Goal: Task Accomplishment & Management: Manage account settings

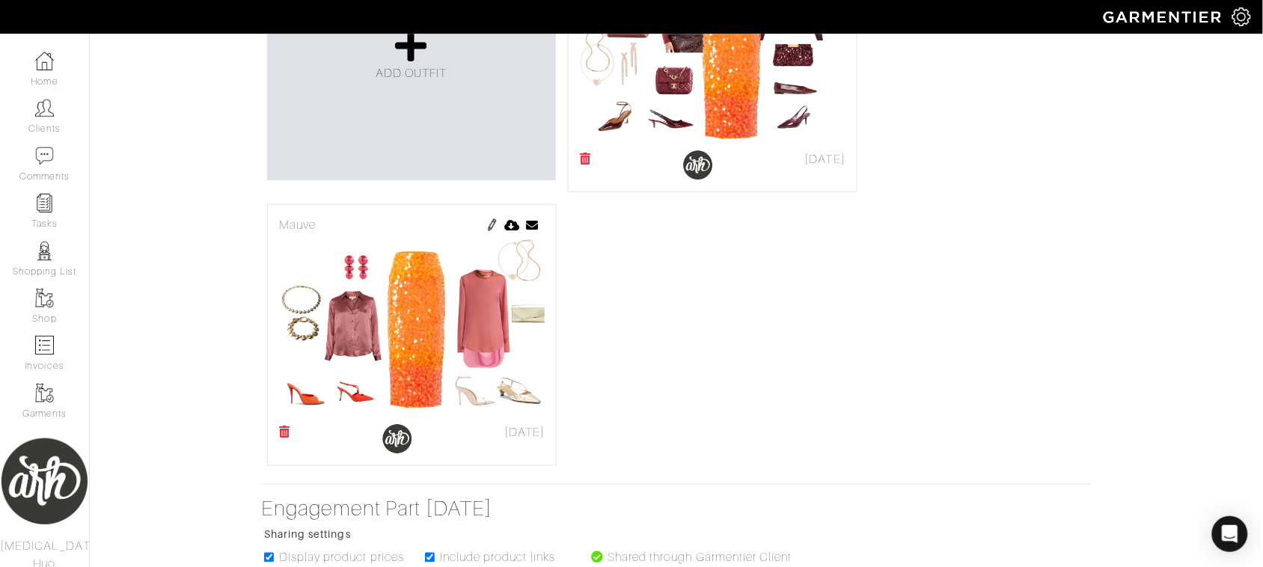
scroll to position [446, 0]
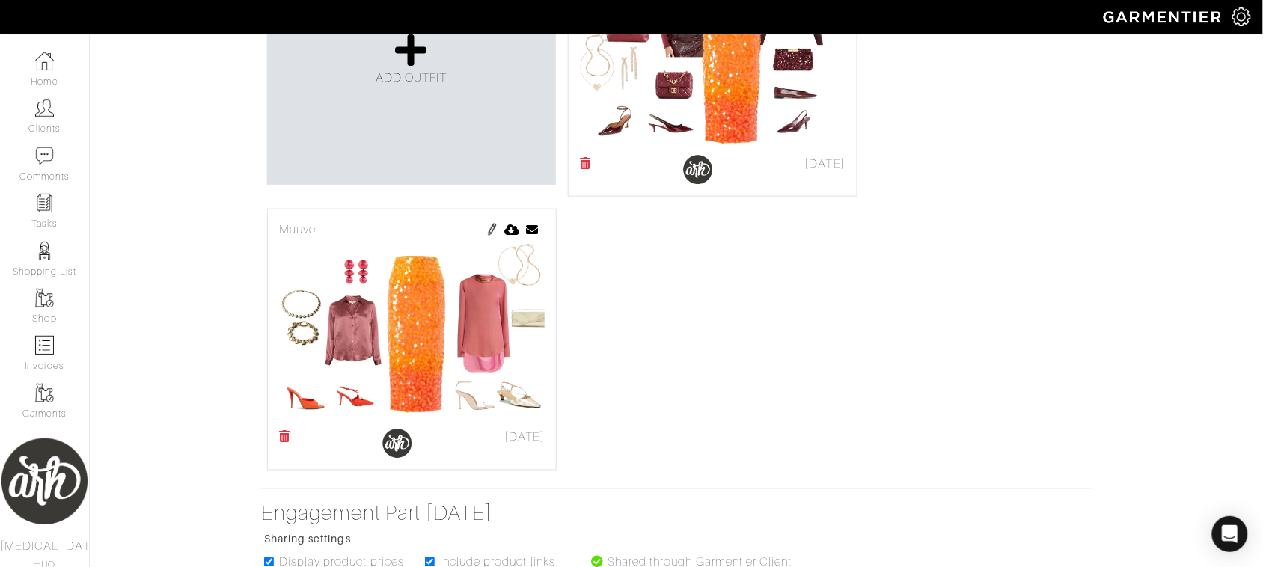
click at [495, 232] on img at bounding box center [492, 230] width 12 height 12
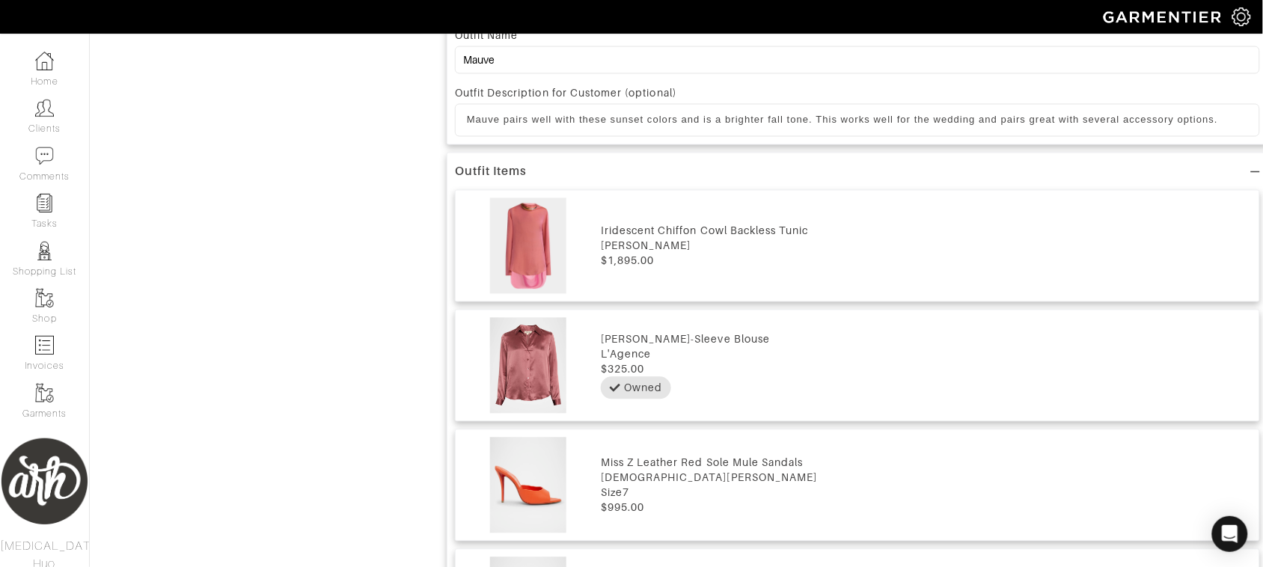
scroll to position [742, 0]
click at [634, 350] on div "L'Agence" at bounding box center [926, 353] width 651 height 15
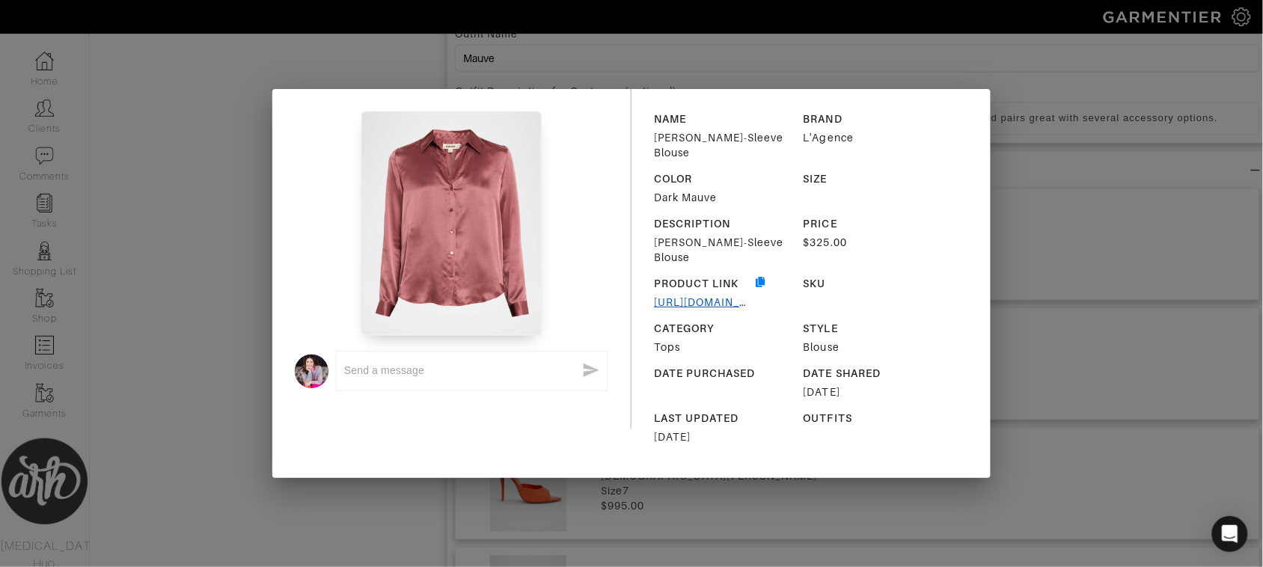
click at [739, 296] on link "https://click.linksynergy.com/deeplink?id=lqR77dWgoj4&mid=25003&u1=AlliHuo&murl…" at bounding box center [761, 302] width 214 height 12
click at [1046, 210] on div "x NAME Tyler Long-Sleeve Blouse BRAND L'Agence COLOR Dark Mauve SIZE DESCRIPTIO…" at bounding box center [631, 283] width 1263 height 567
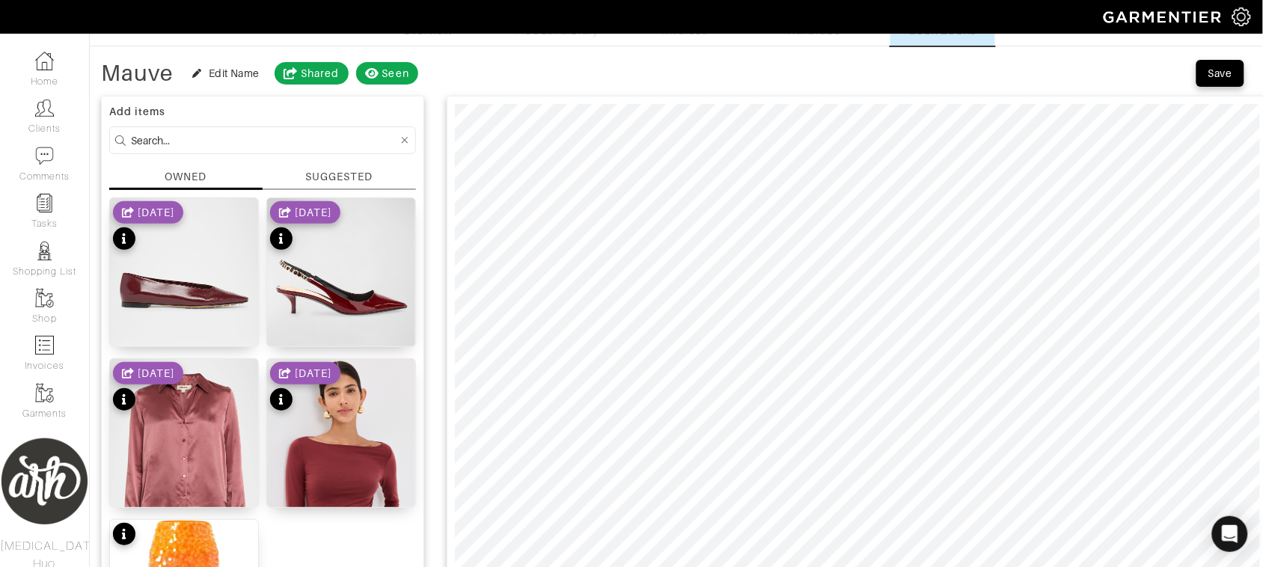
scroll to position [62, 0]
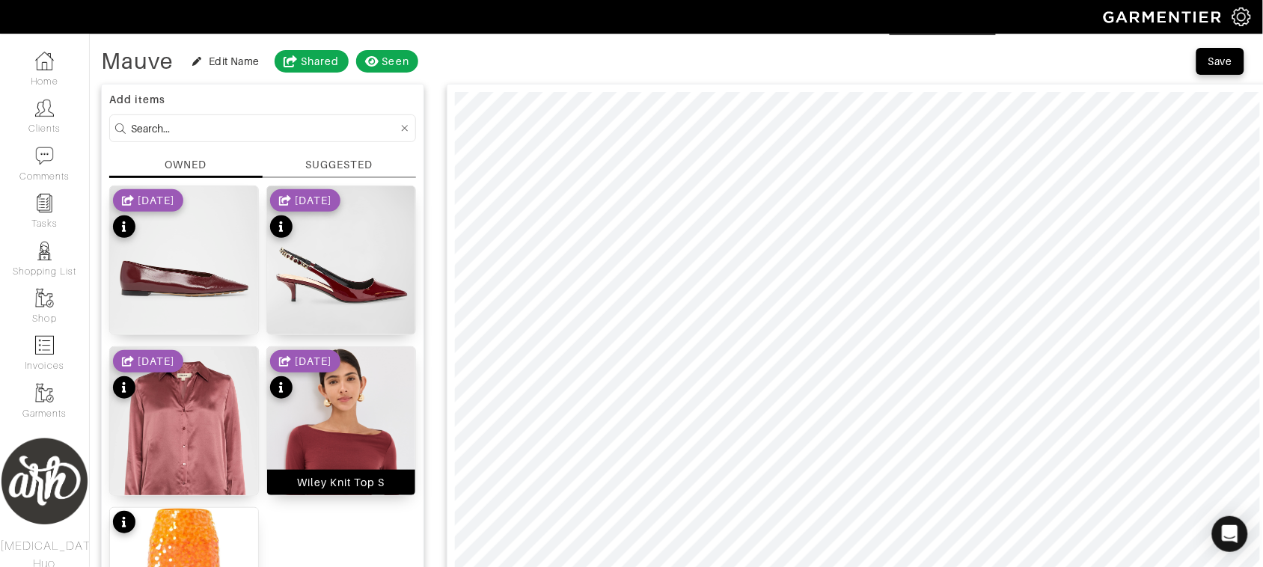
click at [346, 443] on img at bounding box center [341, 478] width 148 height 263
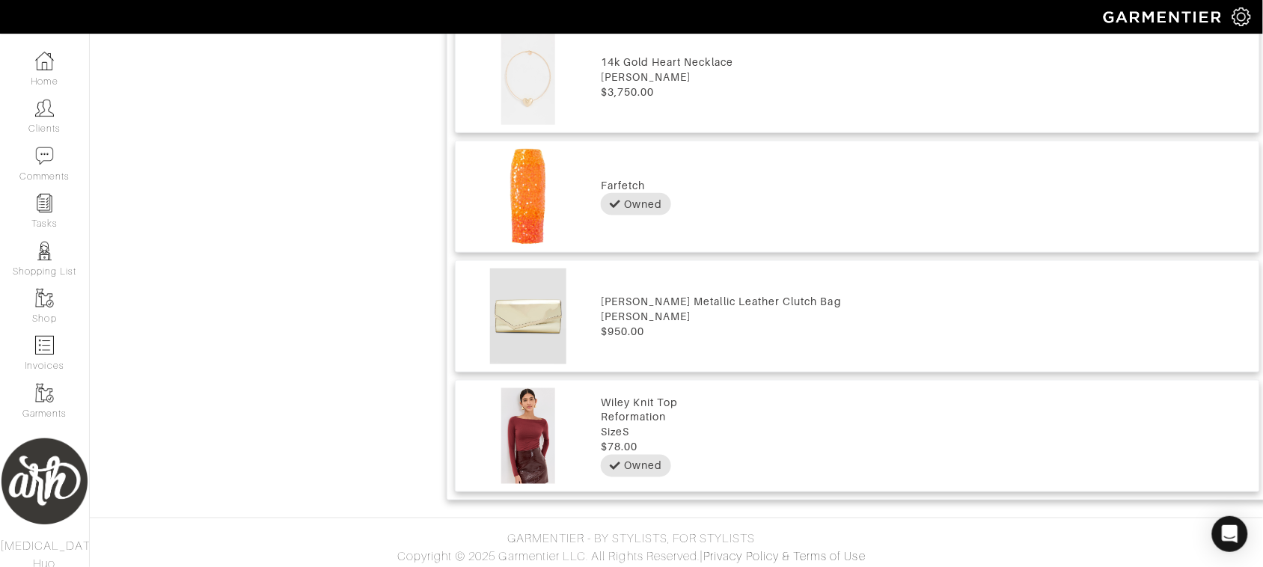
scroll to position [2112, 0]
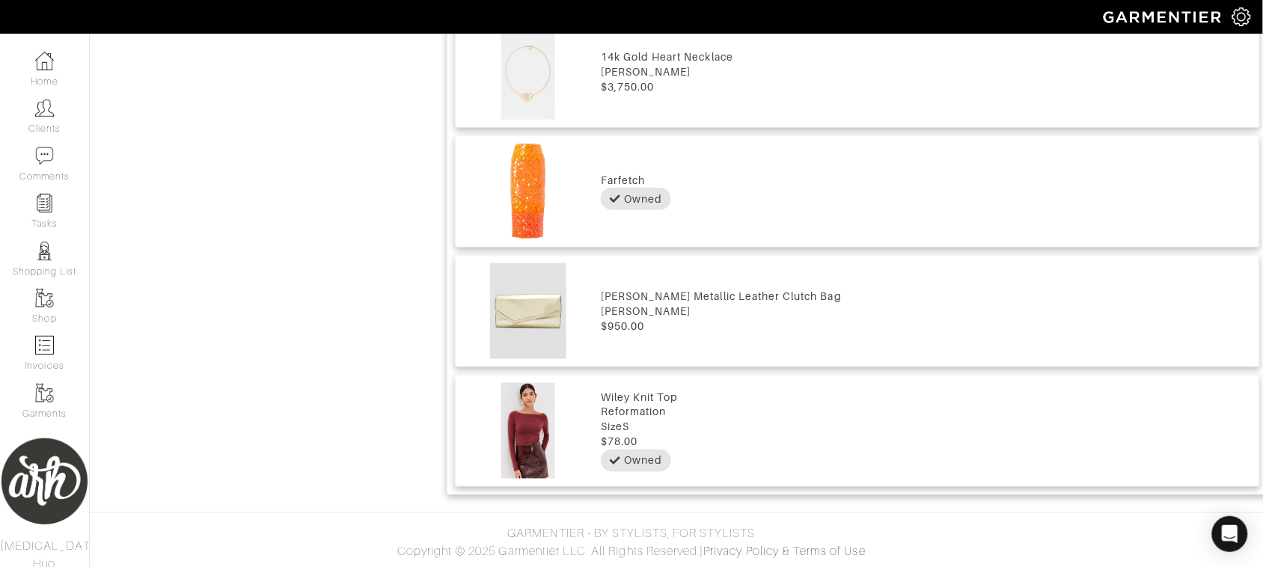
click at [642, 390] on div "Wiley Knit Top" at bounding box center [926, 397] width 651 height 15
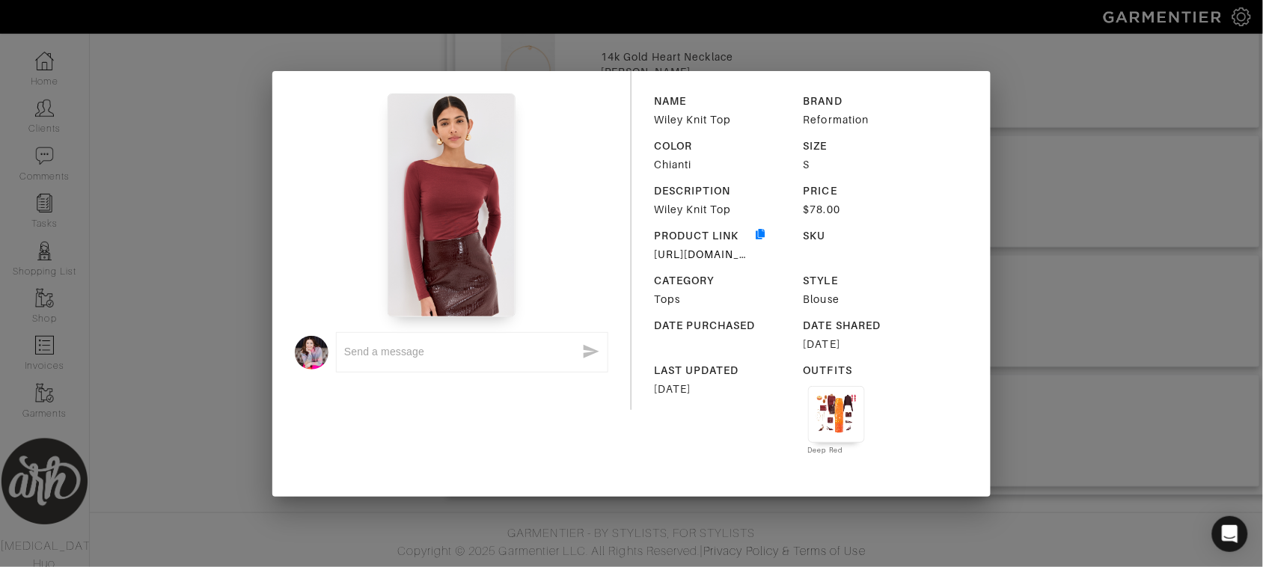
click at [723, 289] on div "CATEGORY Tops" at bounding box center [723, 290] width 138 height 34
click at [728, 252] on link "https://click.linksynergy.com/deeplink?id=lqR77dWgoj4&mid=42352&u1=AlliHuo&murl…" at bounding box center [761, 254] width 214 height 12
click at [236, 325] on div "x NAME Wiley Knit Top BRAND Reformation COLOR Chianti SIZE S DESCRIPTION Wiley …" at bounding box center [631, 283] width 1263 height 567
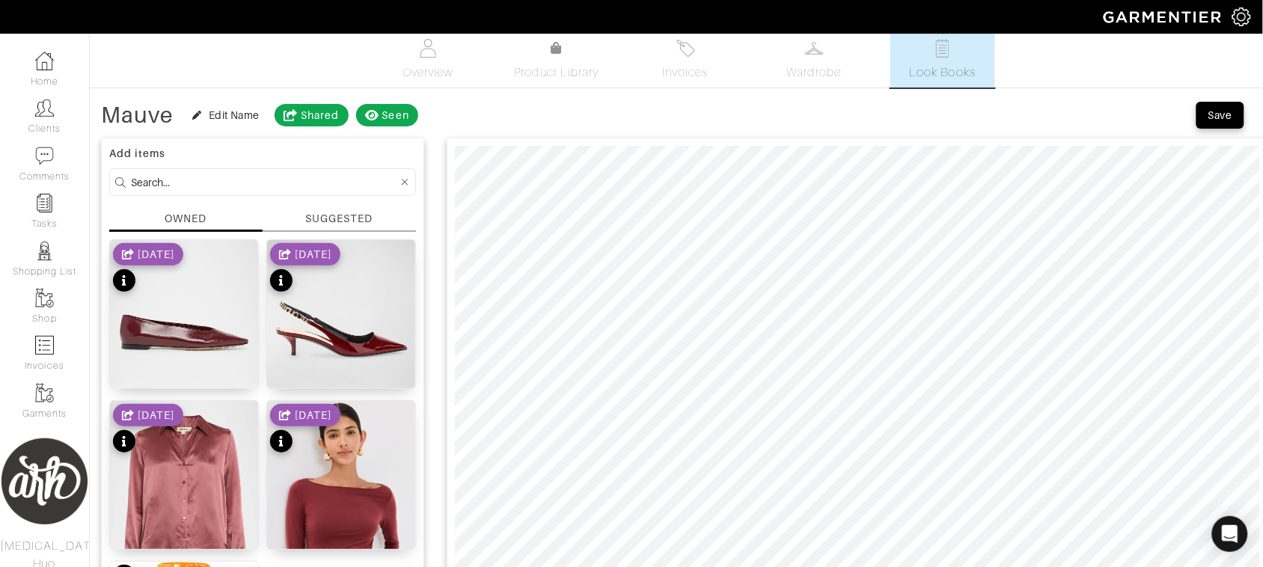
scroll to position [0, 0]
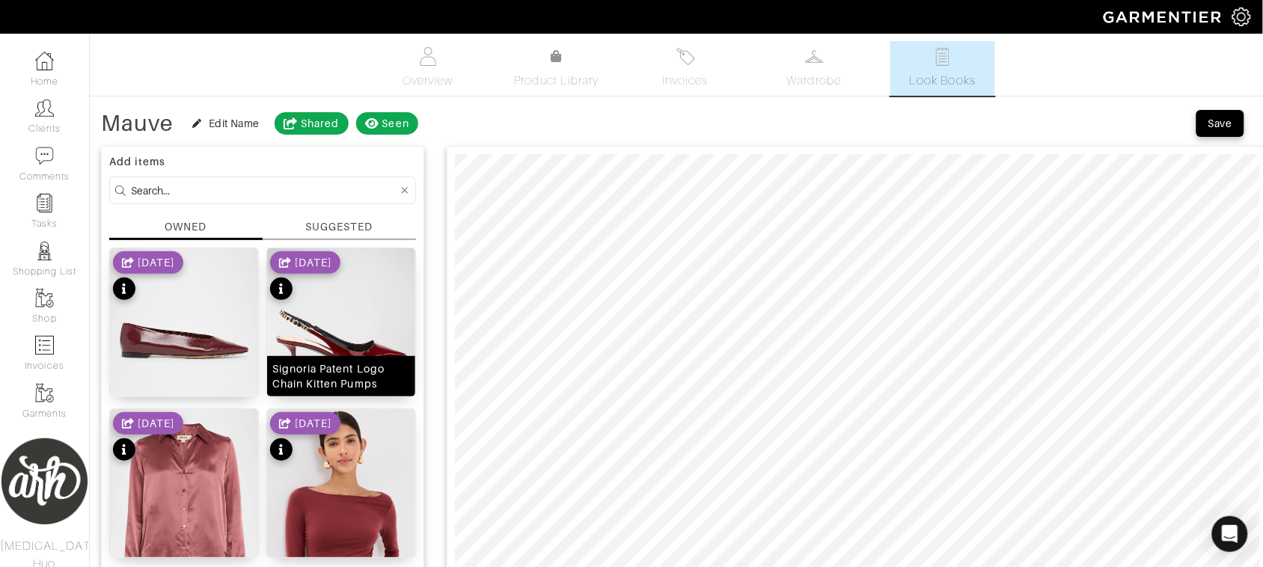
click at [374, 327] on img at bounding box center [341, 341] width 148 height 186
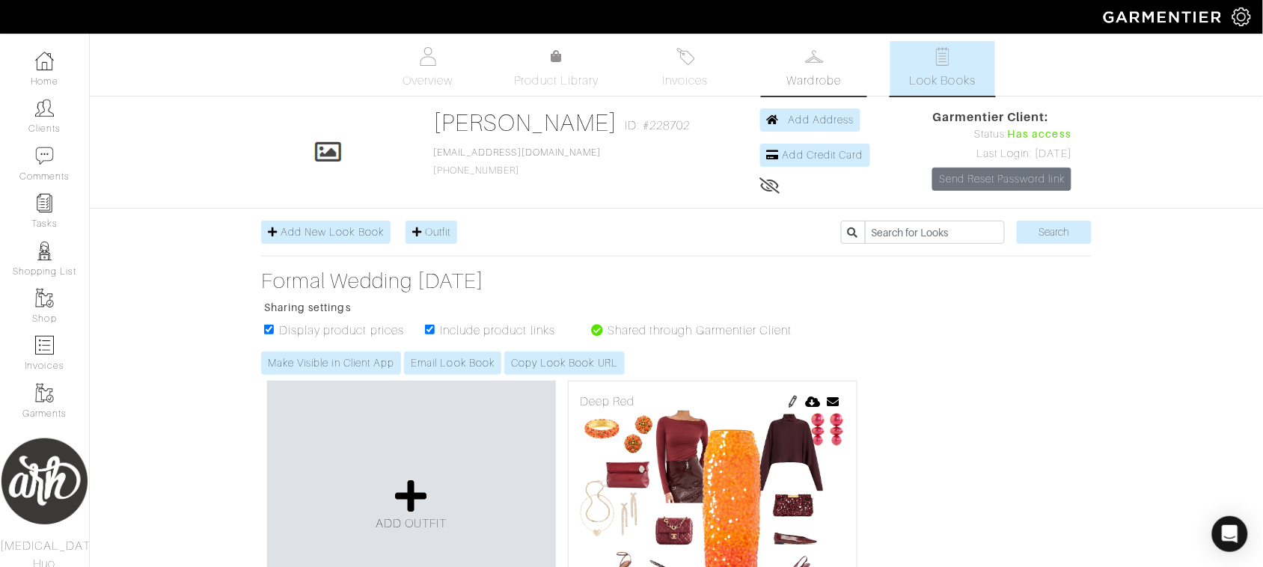
click at [808, 76] on span "Wardrobe" at bounding box center [814, 81] width 54 height 18
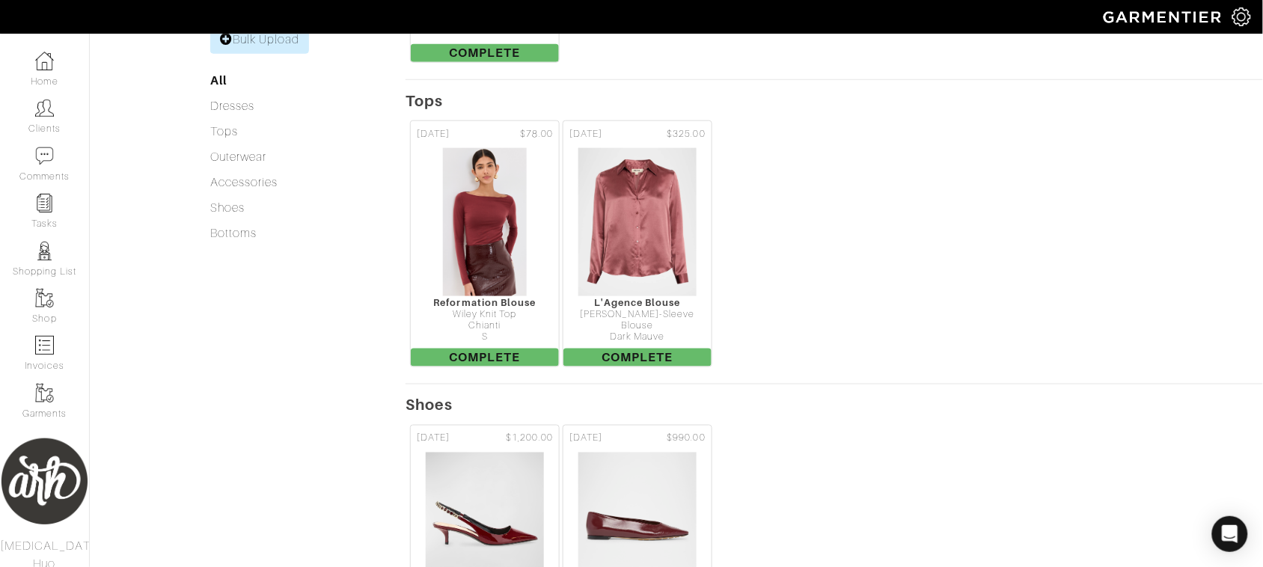
scroll to position [461, 0]
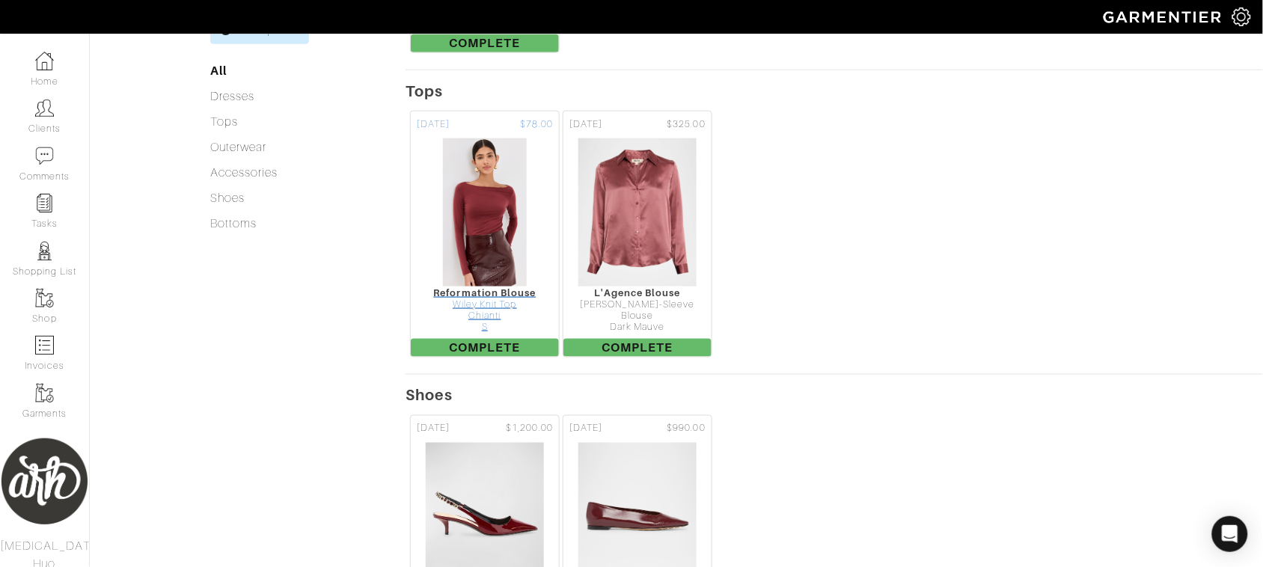
click at [471, 290] on div "Reformation Blouse" at bounding box center [485, 292] width 148 height 11
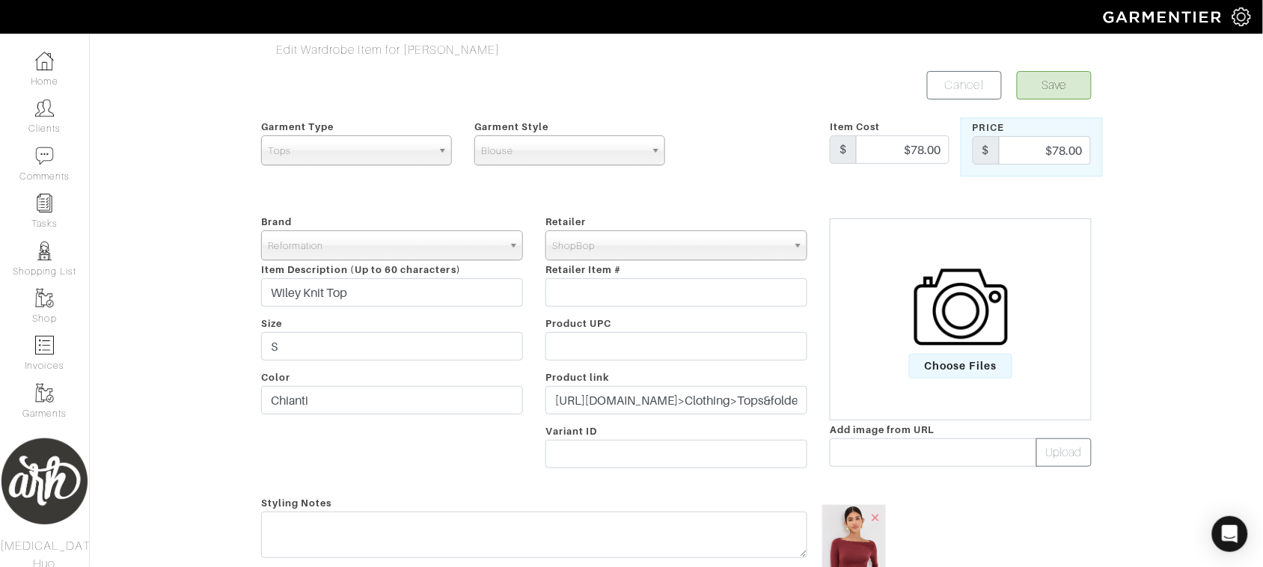
drag, startPoint x: 679, startPoint y: 380, endPoint x: 679, endPoint y: 404, distance: 23.9
click at [679, 393] on div "Retailer - 032c 1017 ALYX 9SM 111SKIN 11 by Boris Bidjan Saberi 11 Honore 12 St…" at bounding box center [676, 343] width 284 height 263
click at [679, 404] on input "https://www.shopbop.com/wiley-knit-top-reformation/vp/v=1/1597781267.htm?os=fal…" at bounding box center [676, 400] width 262 height 28
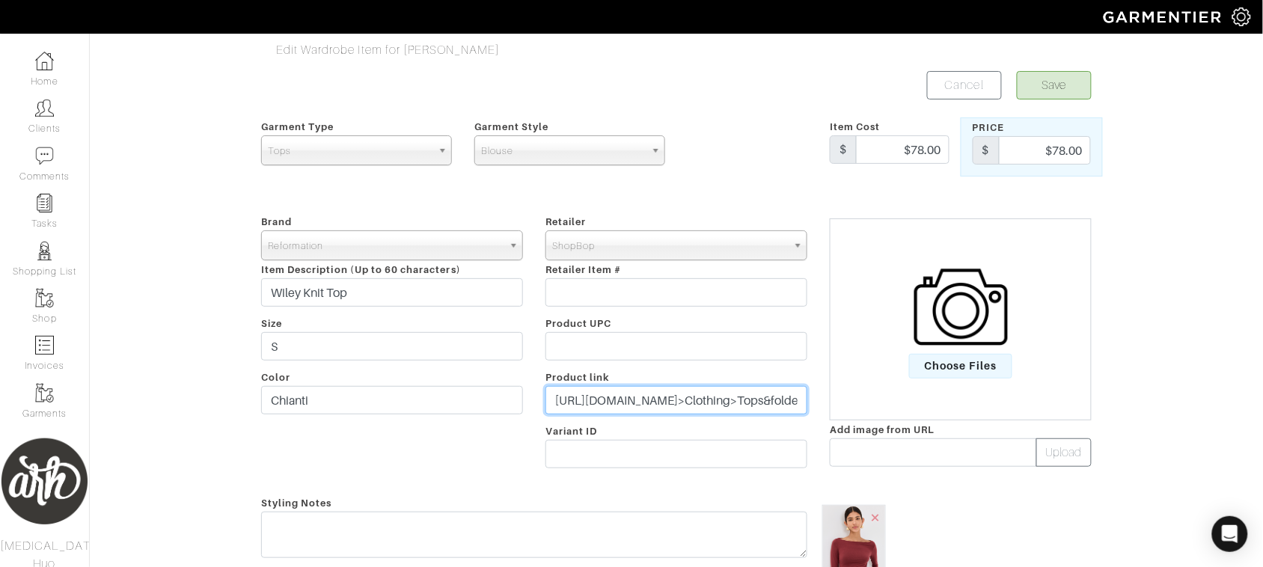
click at [679, 404] on input "https://www.shopbop.com/wiley-knit-top-reformation/vp/v=1/1597781267.htm?os=fal…" at bounding box center [676, 400] width 262 height 28
click at [743, 162] on div at bounding box center [747, 146] width 142 height 59
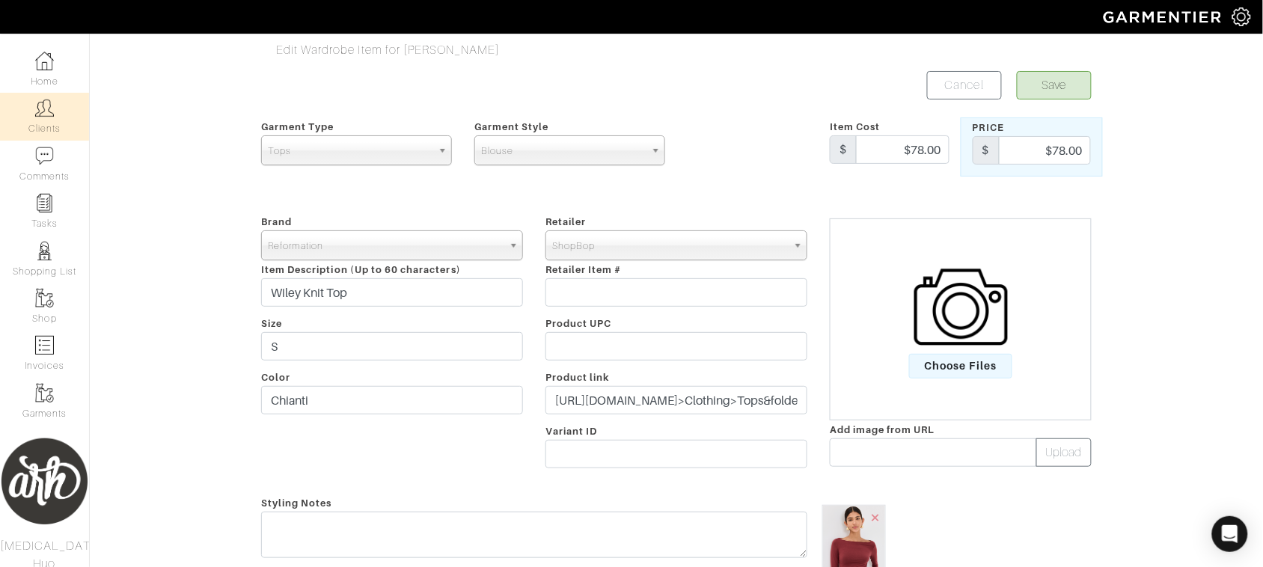
click at [41, 121] on link "Clients" at bounding box center [44, 116] width 89 height 47
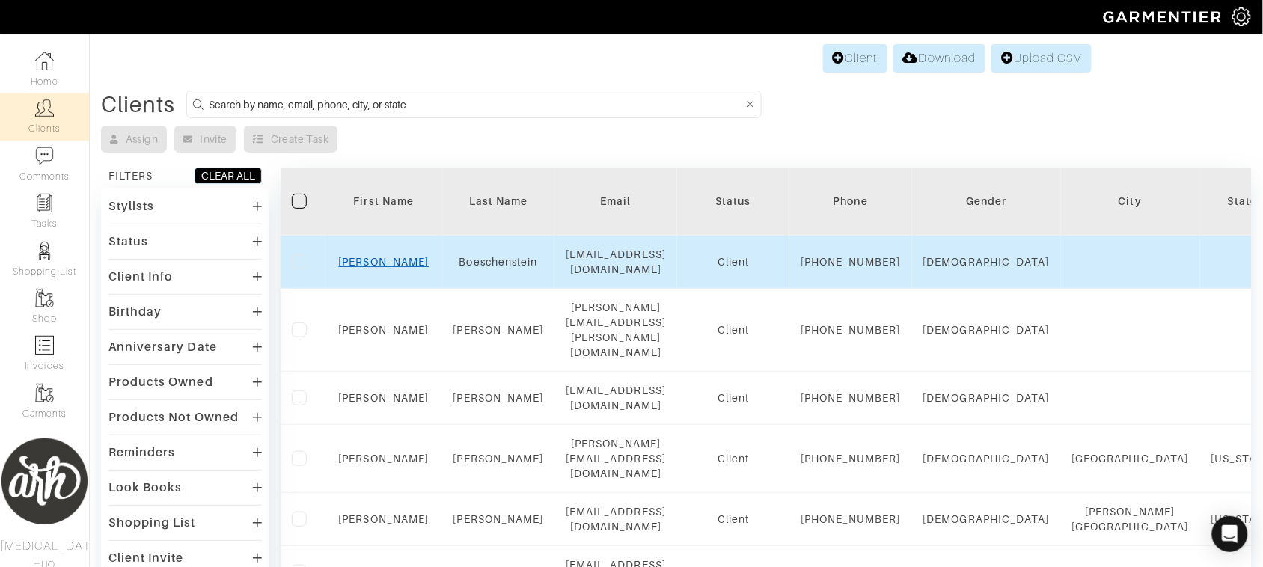
click at [387, 268] on link "Carlotta" at bounding box center [384, 262] width 91 height 12
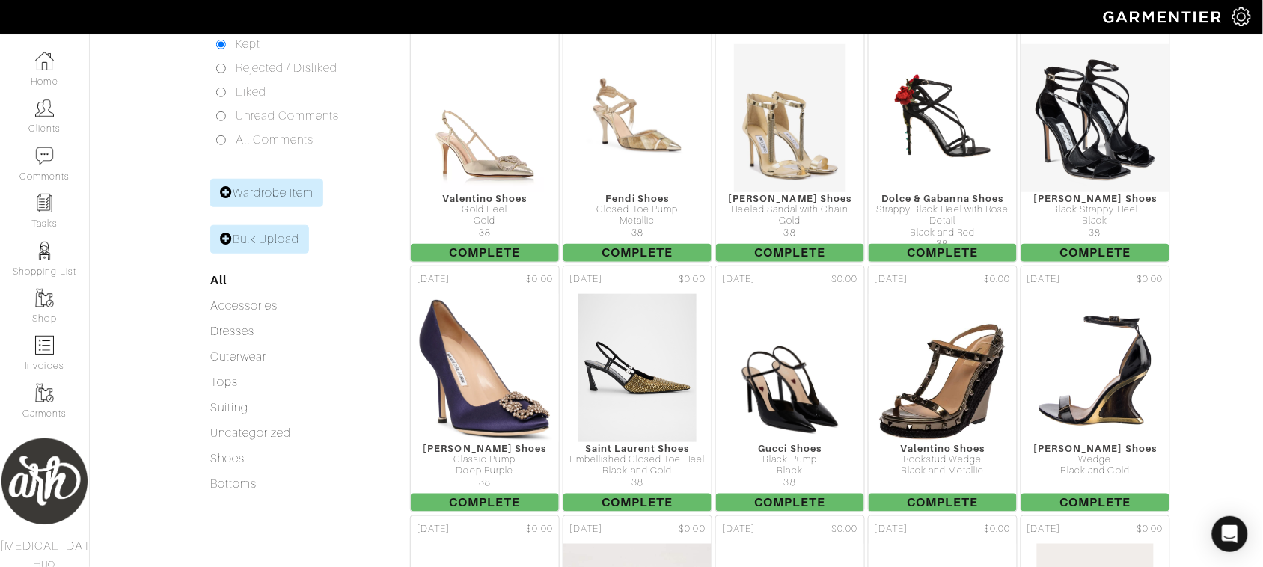
scroll to position [234, 0]
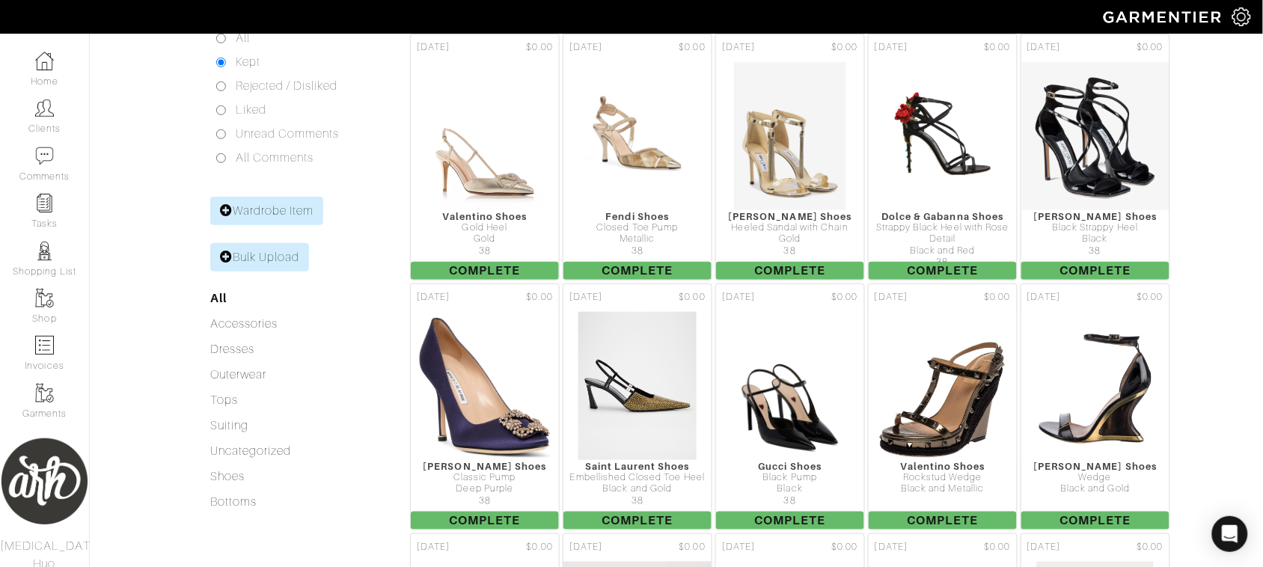
click at [300, 494] on div "Bottoms" at bounding box center [296, 502] width 173 height 18
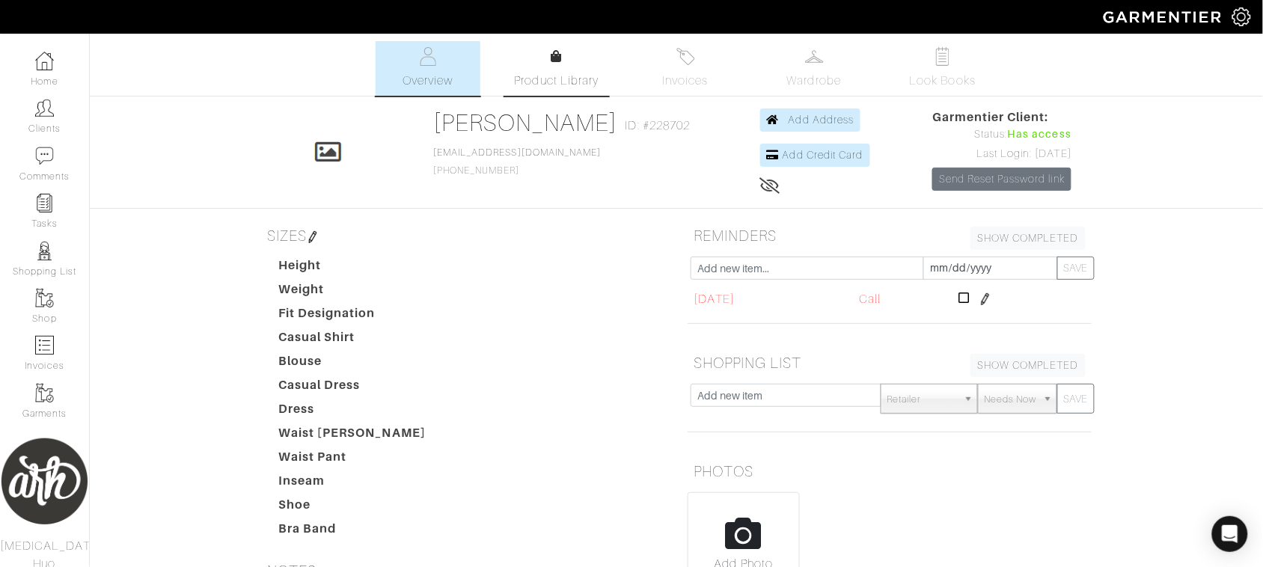
click at [571, 76] on span "Product Library" at bounding box center [557, 81] width 85 height 18
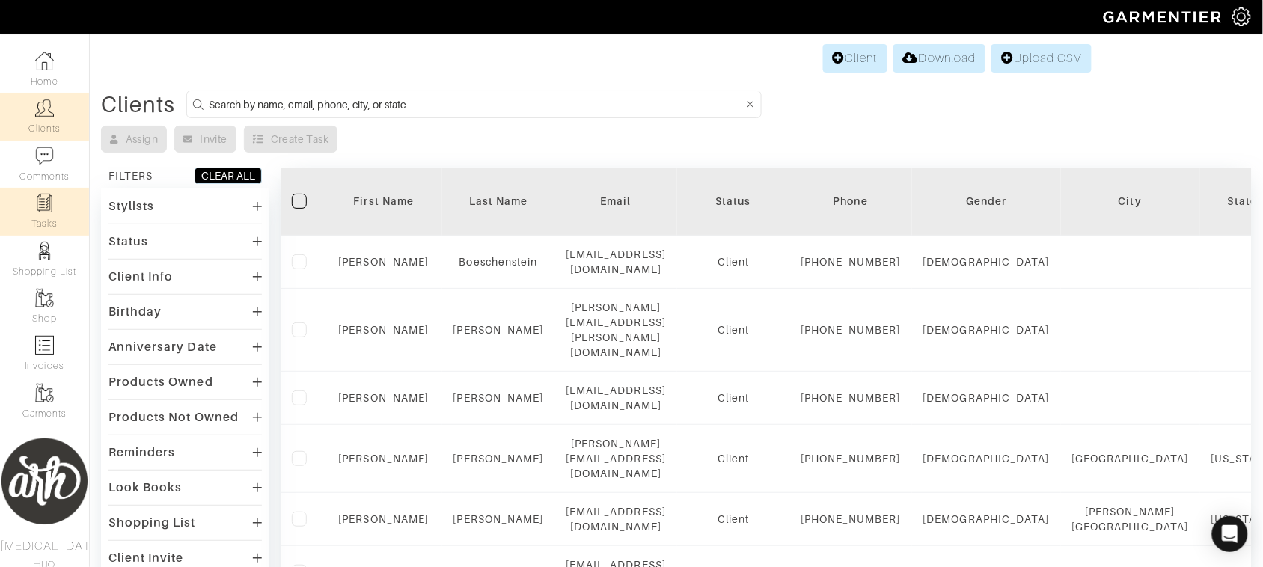
click at [45, 210] on img at bounding box center [44, 203] width 19 height 19
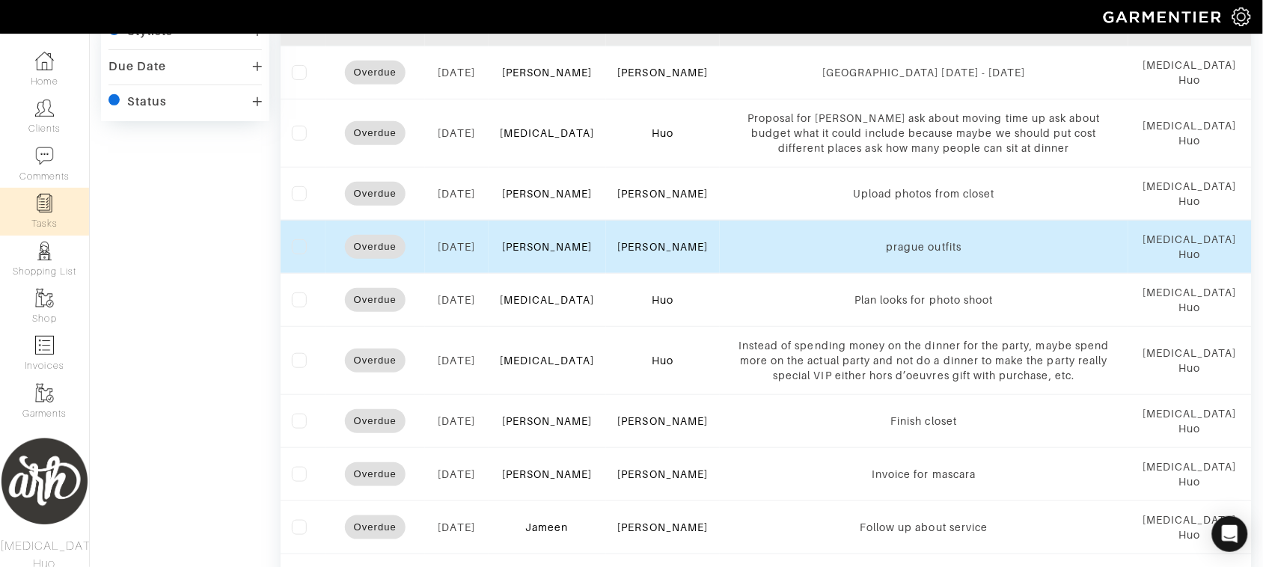
scroll to position [162, 0]
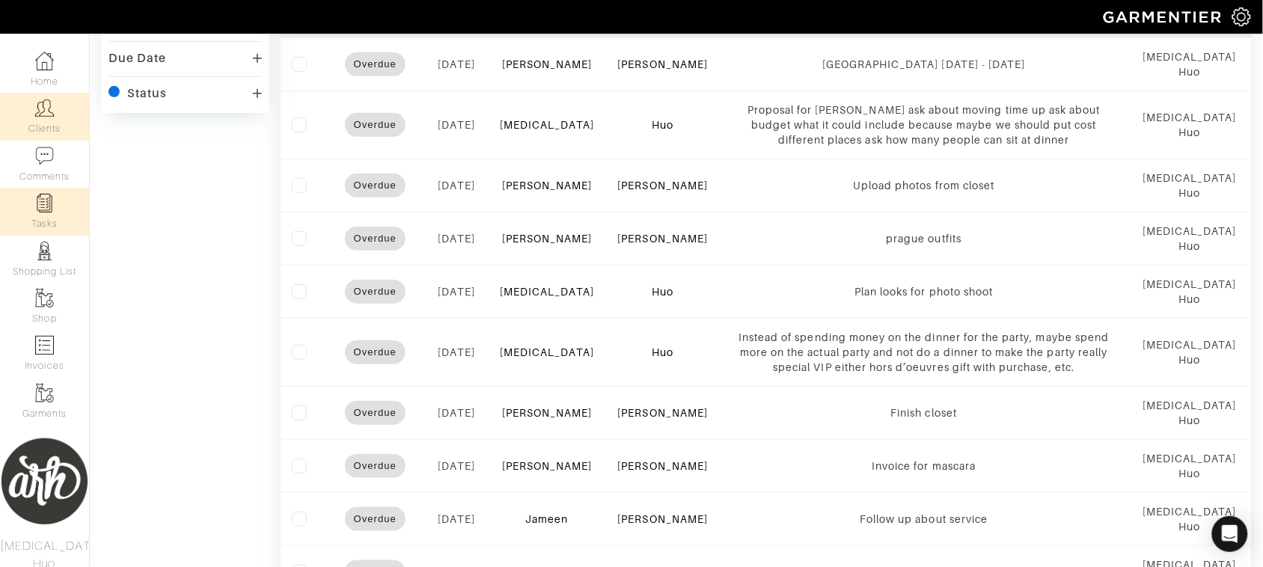
click at [43, 123] on link "Clients" at bounding box center [44, 116] width 89 height 47
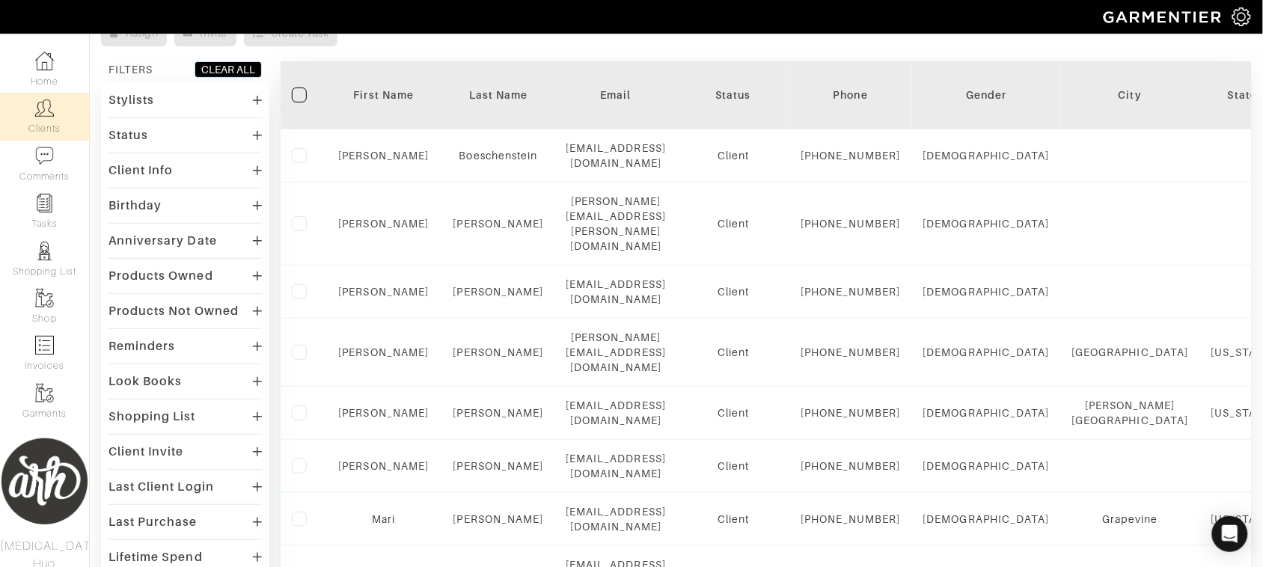
scroll to position [105, 0]
